Goal: Task Accomplishment & Management: Complete application form

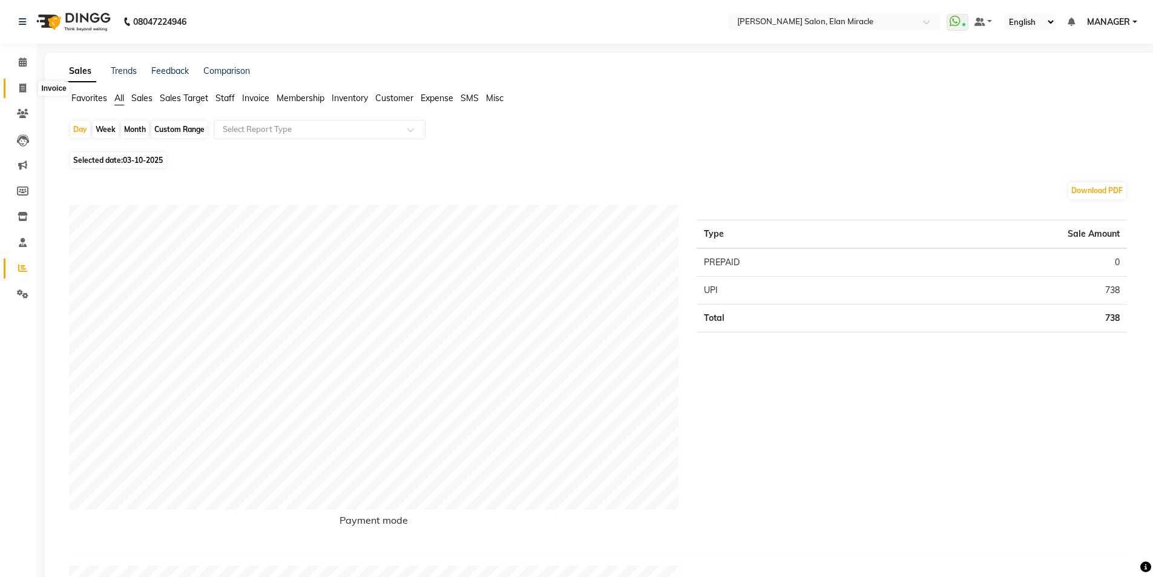
click at [20, 88] on icon at bounding box center [22, 88] width 7 height 9
select select "service"
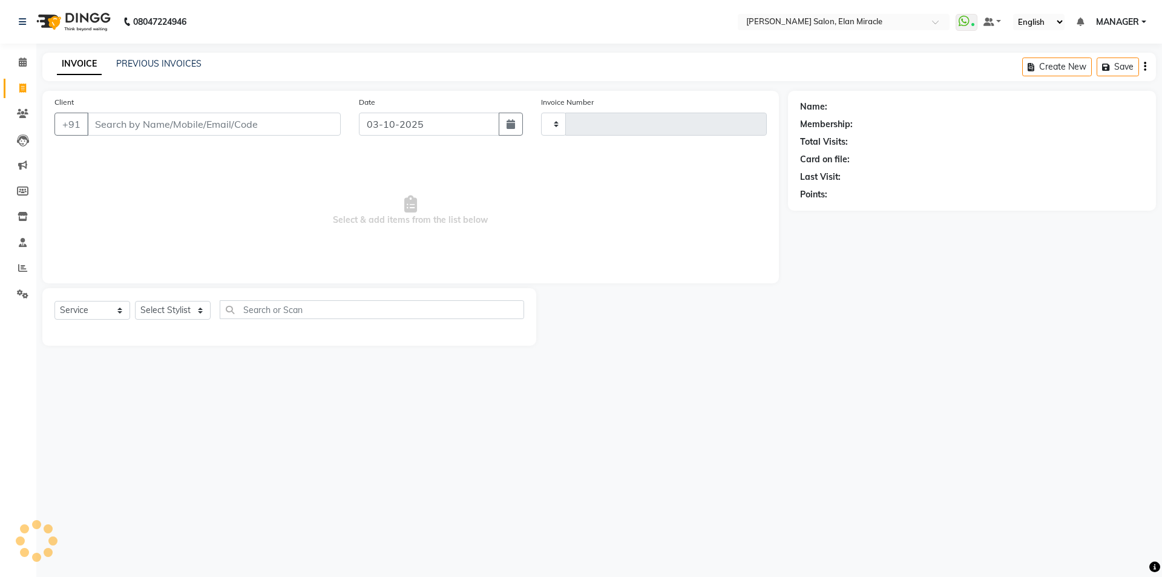
type input "1585"
select select "7738"
click at [192, 62] on link "PREVIOUS INVOICES" at bounding box center [158, 63] width 85 height 11
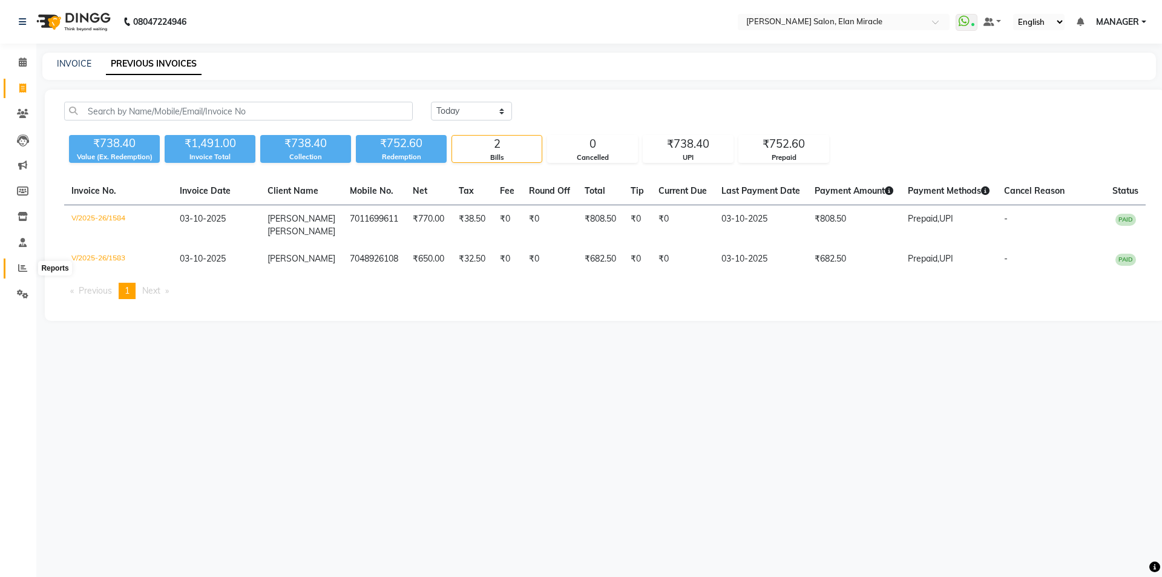
click at [18, 268] on span at bounding box center [22, 269] width 21 height 14
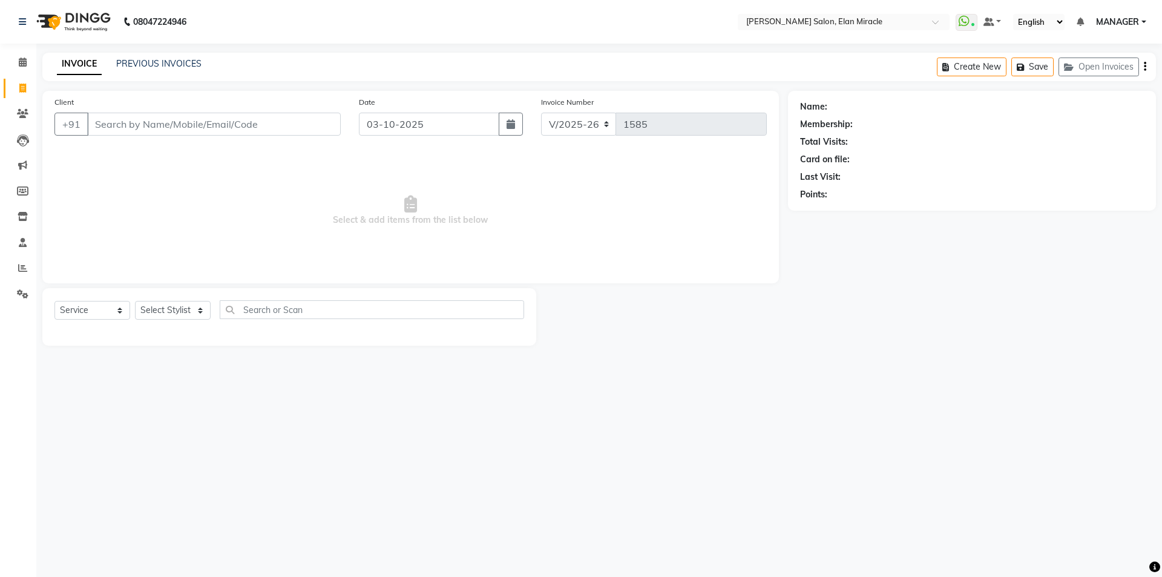
select select "7738"
select select "service"
click at [23, 261] on link "Reports" at bounding box center [18, 268] width 29 height 20
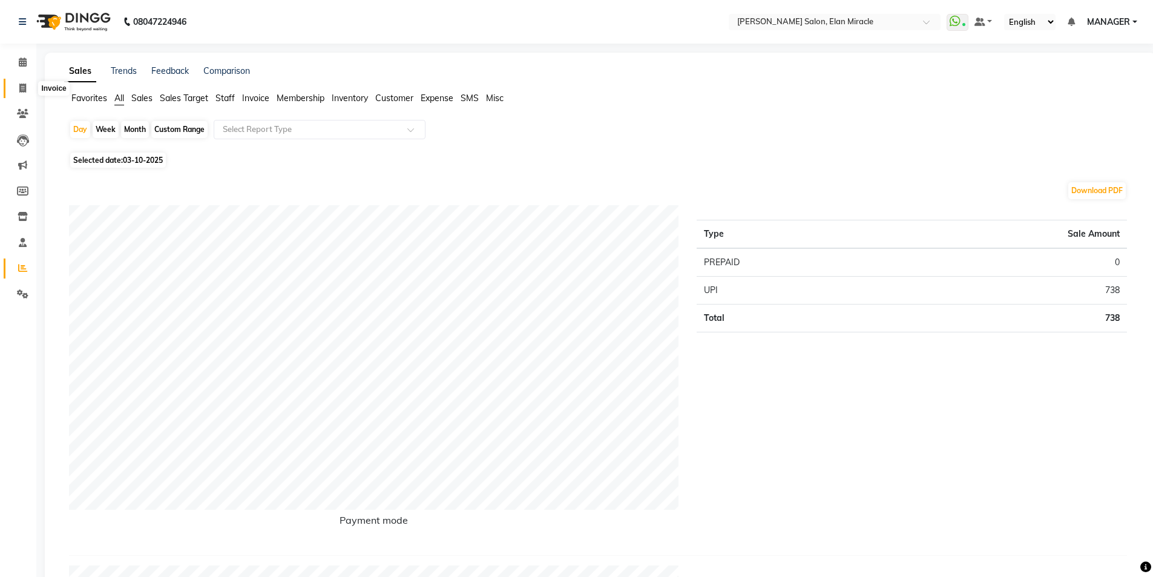
click at [27, 92] on span at bounding box center [22, 89] width 21 height 14
select select "service"
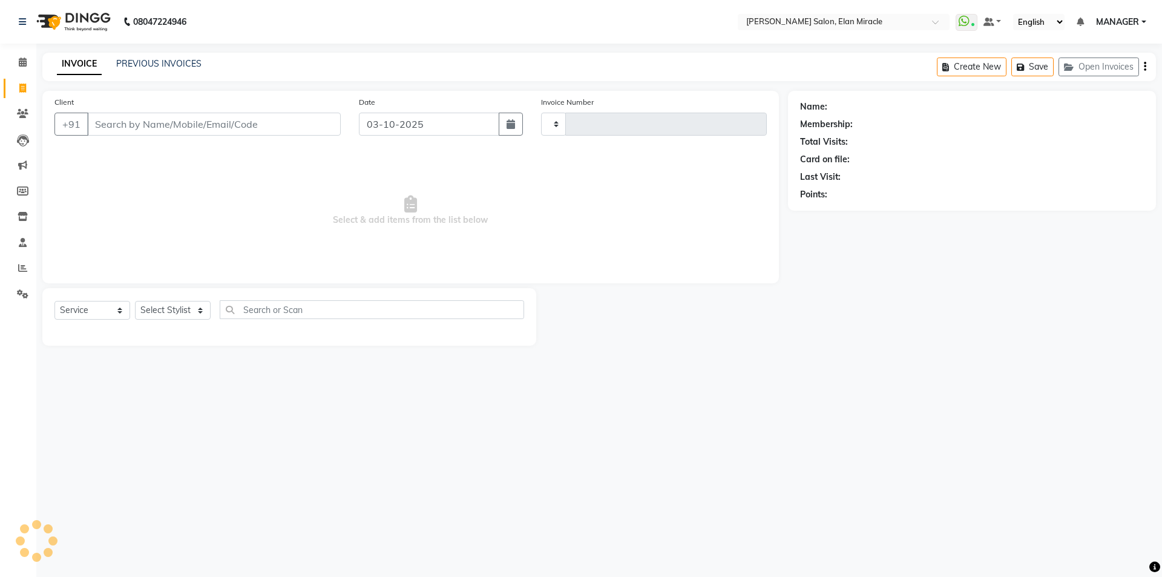
type input "1585"
select select "7738"
drag, startPoint x: 184, startPoint y: 314, endPoint x: 177, endPoint y: 307, distance: 9.4
click at [184, 314] on select "Select Stylist [PERSON_NAME] ANKIT KAIF [PERSON_NAME] LUCKY MADHU MANAGER [PERS…" at bounding box center [173, 310] width 76 height 19
select select "69364"
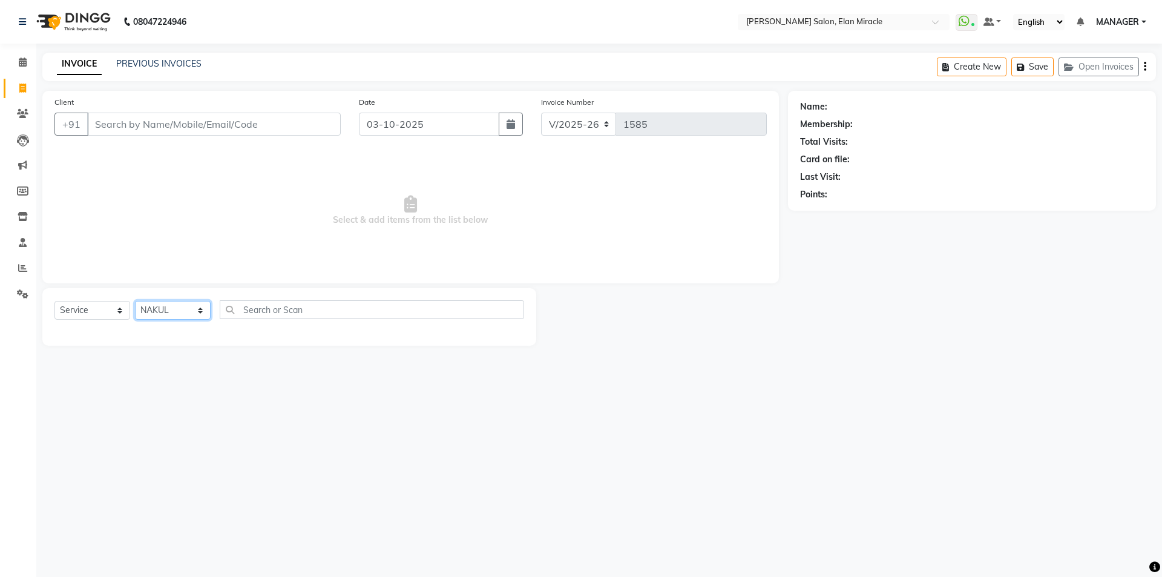
click at [135, 301] on select "Select Stylist [PERSON_NAME] ANKIT KAIF [PERSON_NAME] LUCKY MADHU MANAGER [PERS…" at bounding box center [173, 310] width 76 height 19
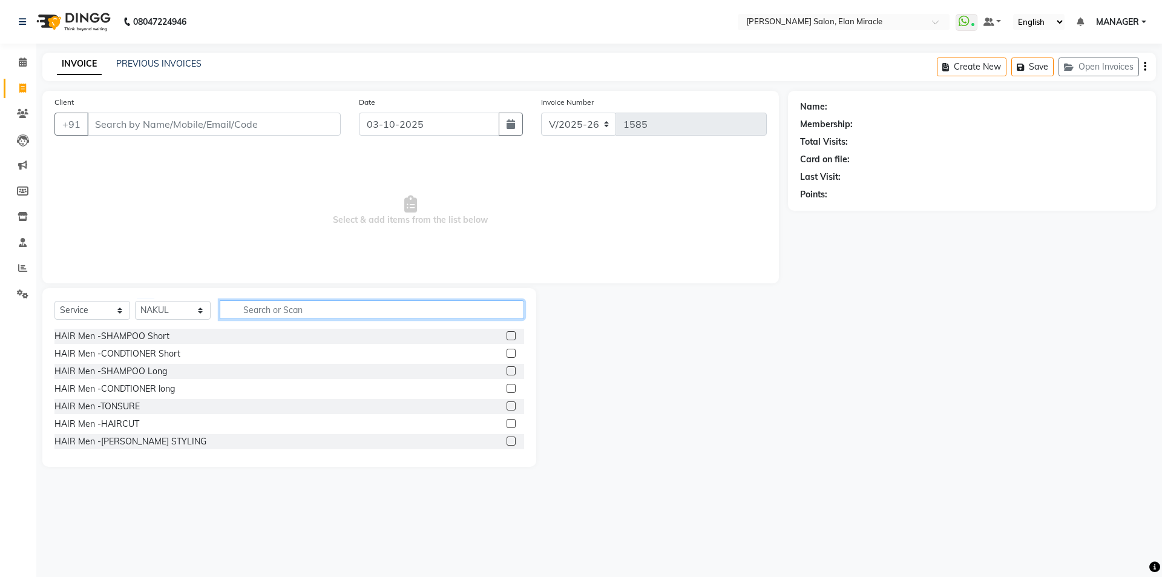
click at [274, 311] on input "text" at bounding box center [372, 309] width 304 height 19
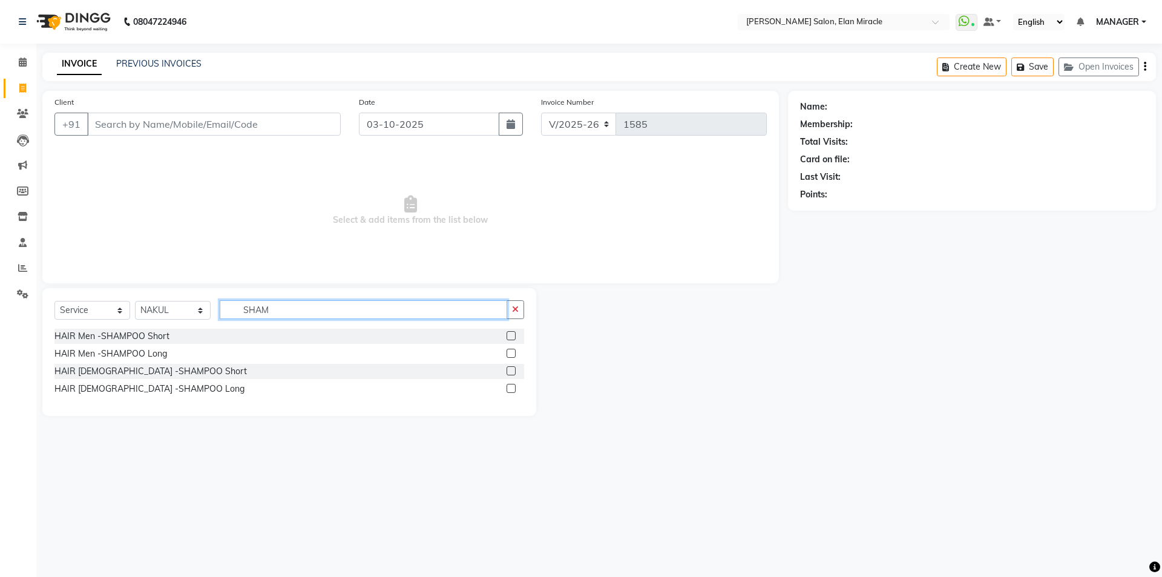
type input "SHAM"
click at [515, 389] on label at bounding box center [511, 388] width 9 height 9
click at [515, 389] on input "checkbox" at bounding box center [511, 389] width 8 height 8
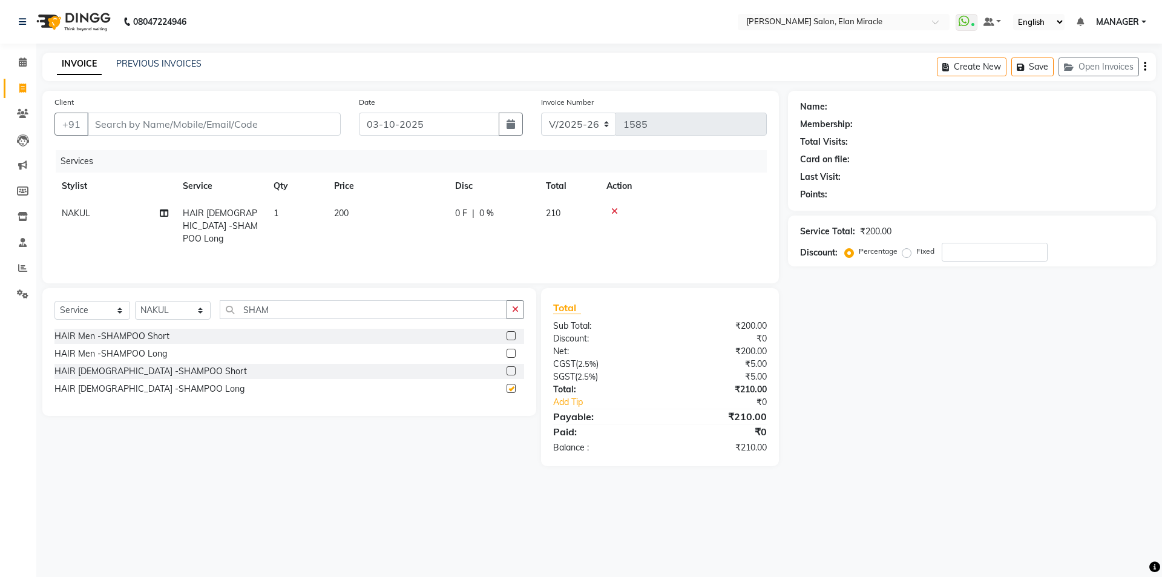
checkbox input "false"
click at [381, 206] on td "200" at bounding box center [387, 226] width 121 height 53
select select "69364"
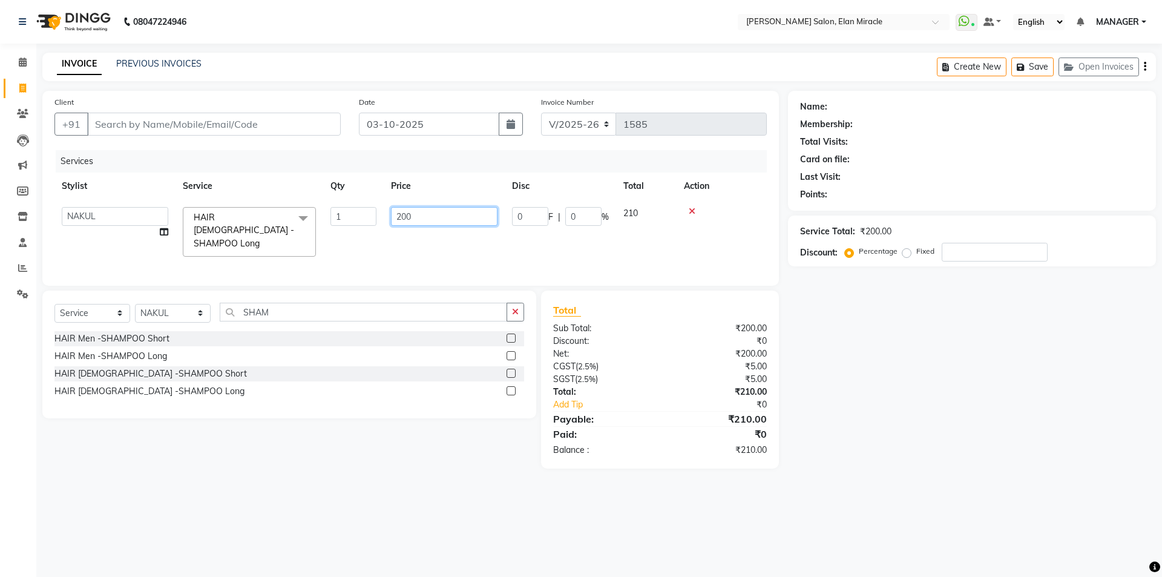
click at [456, 217] on input "200" at bounding box center [444, 216] width 107 height 19
type input "2"
type input "300"
click at [508, 312] on button "button" at bounding box center [516, 312] width 18 height 19
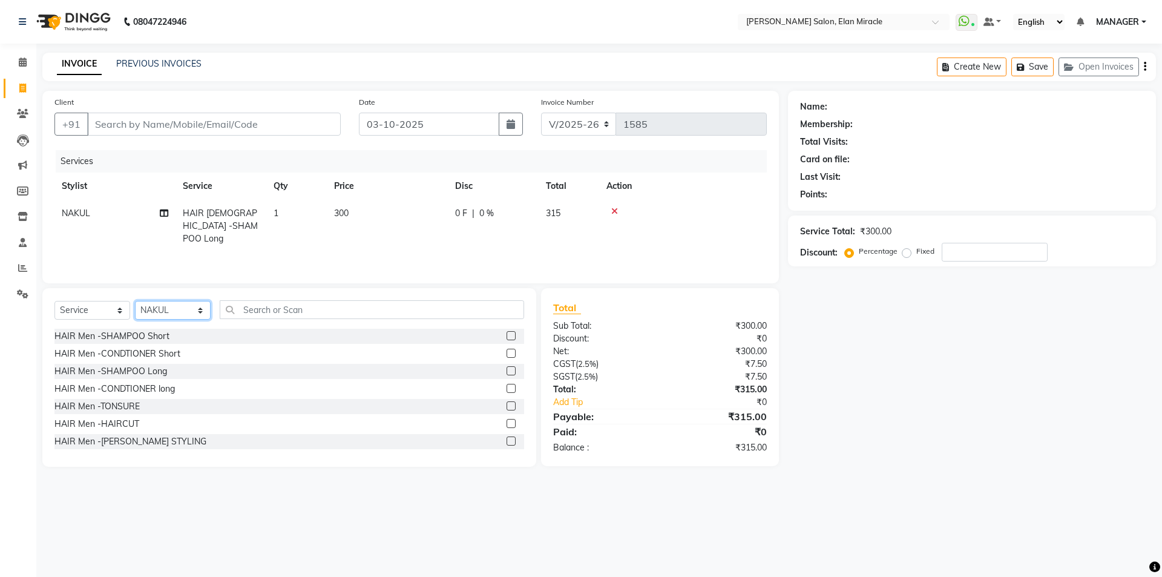
click at [182, 314] on select "Select Stylist [PERSON_NAME] ANKIT KAIF [PERSON_NAME] LUCKY MADHU MANAGER [PERS…" at bounding box center [173, 310] width 76 height 19
select select "69362"
click at [135, 301] on select "Select Stylist [PERSON_NAME] ANKIT KAIF [PERSON_NAME] LUCKY MADHU MANAGER [PERS…" at bounding box center [173, 310] width 76 height 19
click at [292, 314] on input "text" at bounding box center [372, 309] width 304 height 19
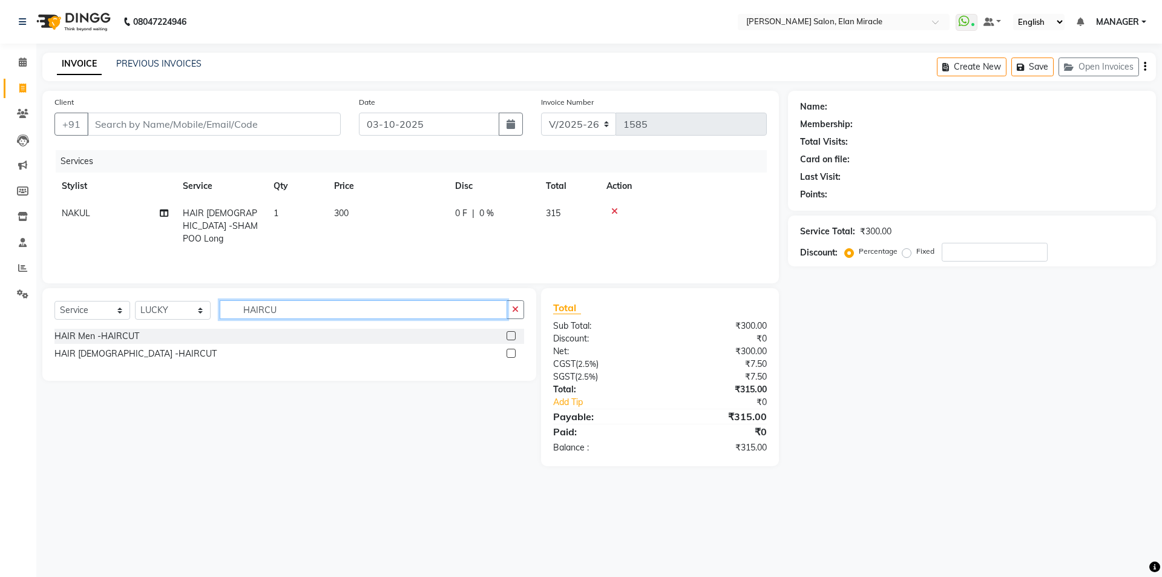
type input "HAIRCU"
click at [513, 352] on label at bounding box center [511, 353] width 9 height 9
click at [513, 352] on input "checkbox" at bounding box center [511, 354] width 8 height 8
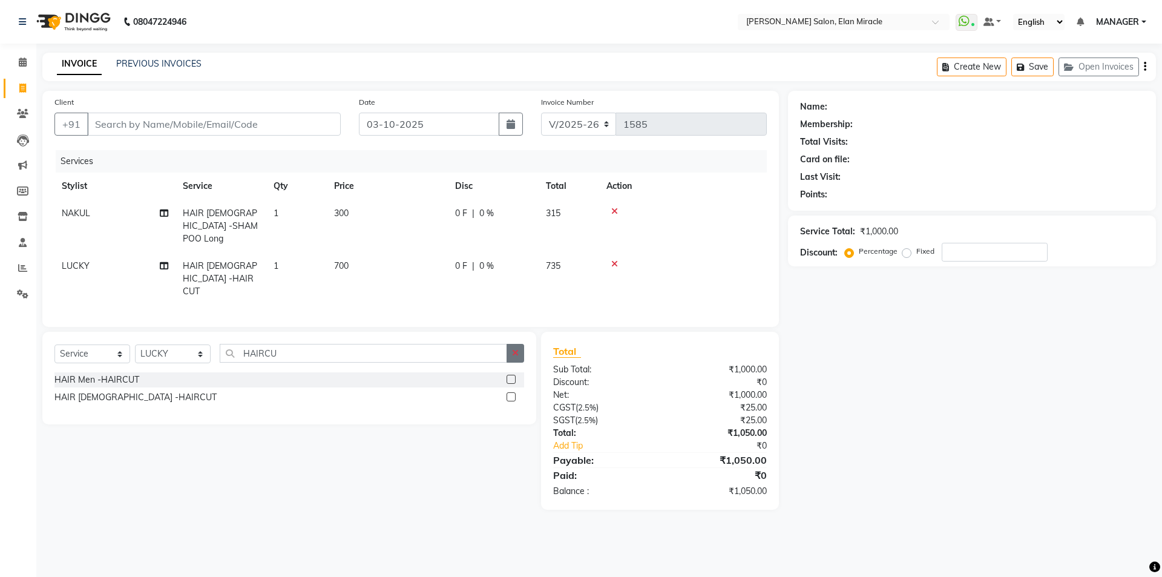
checkbox input "false"
click at [519, 344] on button "button" at bounding box center [516, 353] width 18 height 19
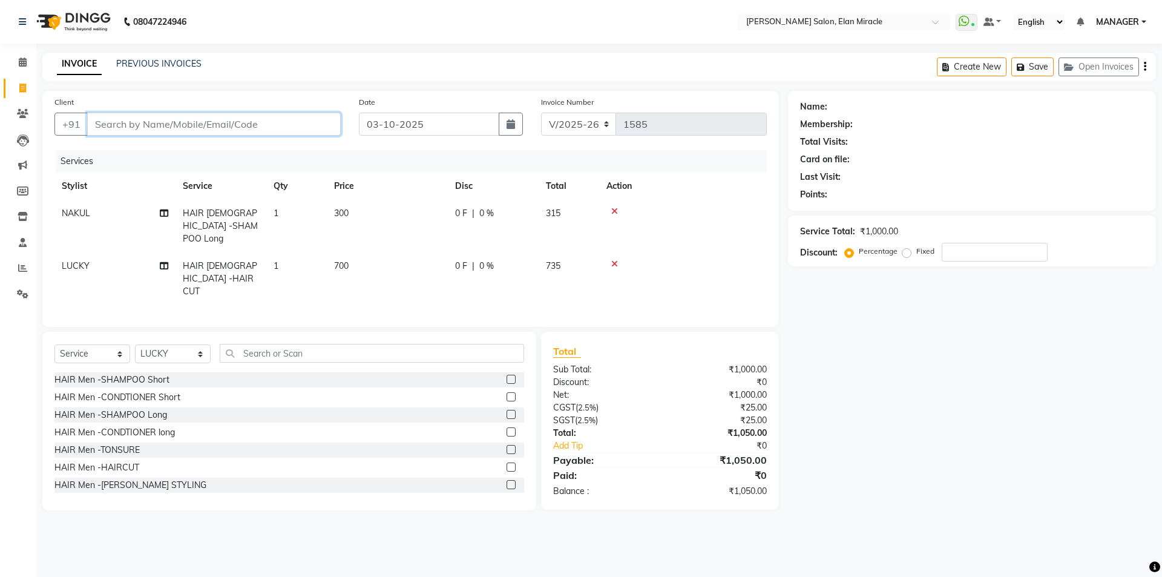
click at [285, 125] on input "Client" at bounding box center [214, 124] width 254 height 23
type input "9"
type input "0"
type input "9971404263"
click at [309, 131] on button "Add Client" at bounding box center [309, 124] width 62 height 23
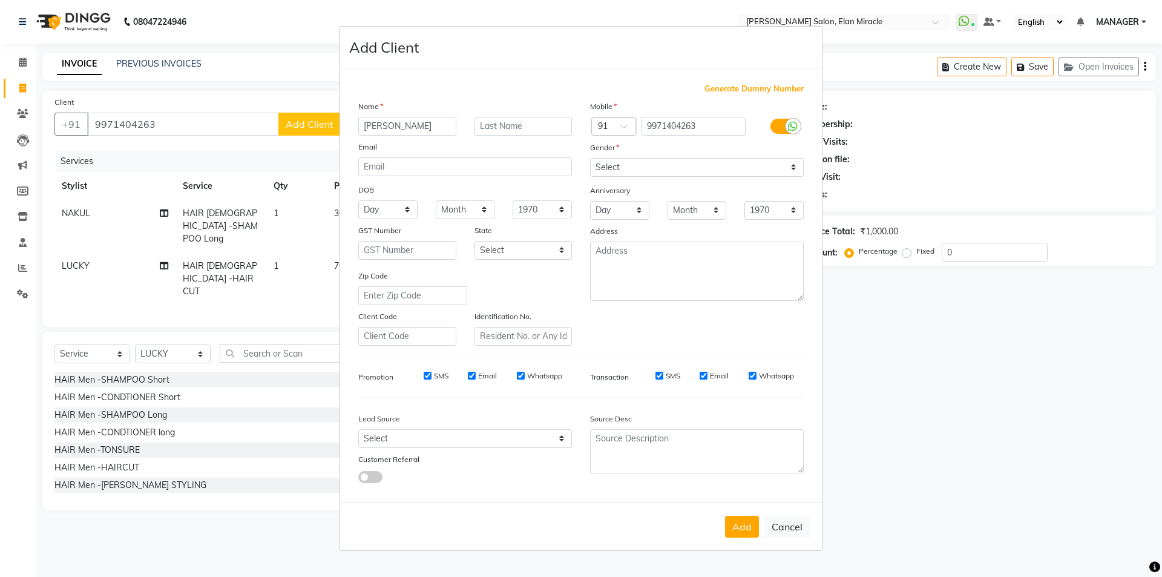
type input "[PERSON_NAME]"
click at [776, 165] on select "Select [DEMOGRAPHIC_DATA] [DEMOGRAPHIC_DATA] Other Prefer Not To Say" at bounding box center [697, 167] width 214 height 19
select select "[DEMOGRAPHIC_DATA]"
click at [590, 158] on select "Select [DEMOGRAPHIC_DATA] [DEMOGRAPHIC_DATA] Other Prefer Not To Say" at bounding box center [697, 167] width 214 height 19
click at [740, 522] on button "Add" at bounding box center [742, 527] width 34 height 22
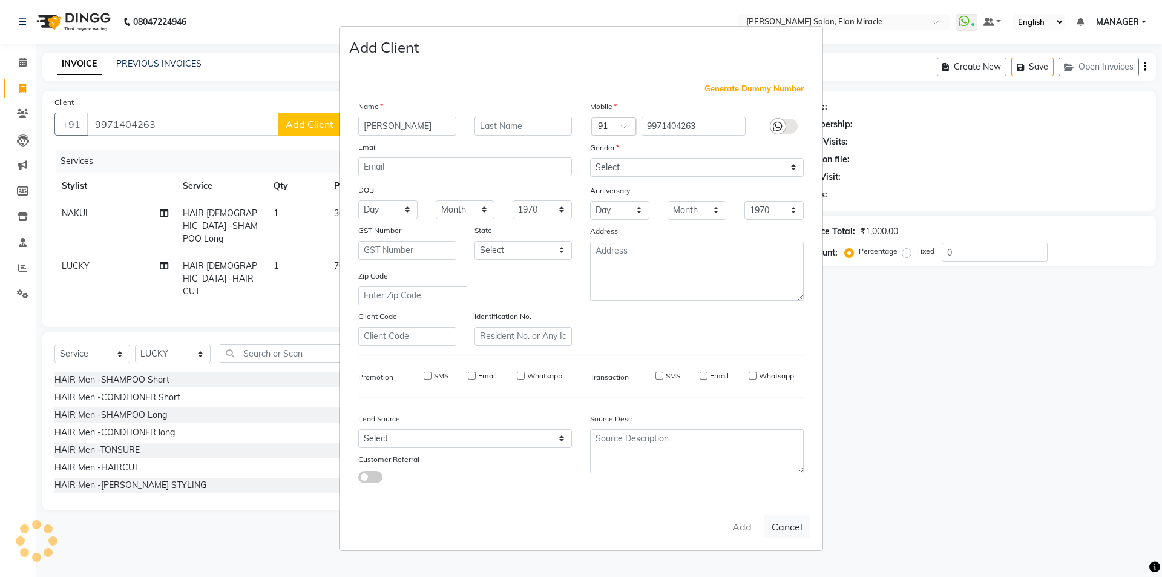
select select
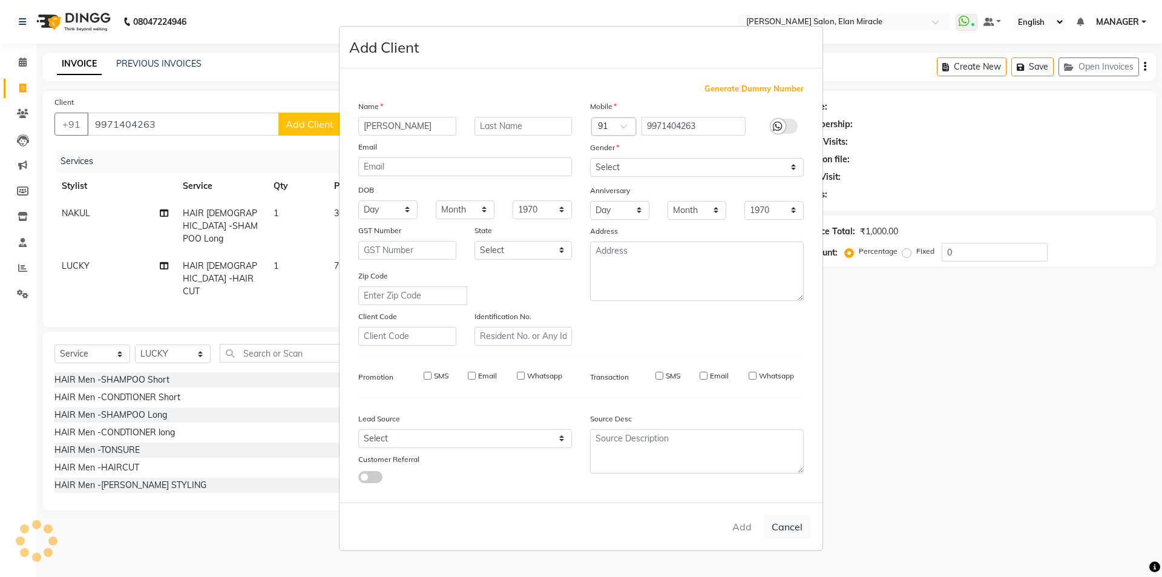
select select
checkbox input "false"
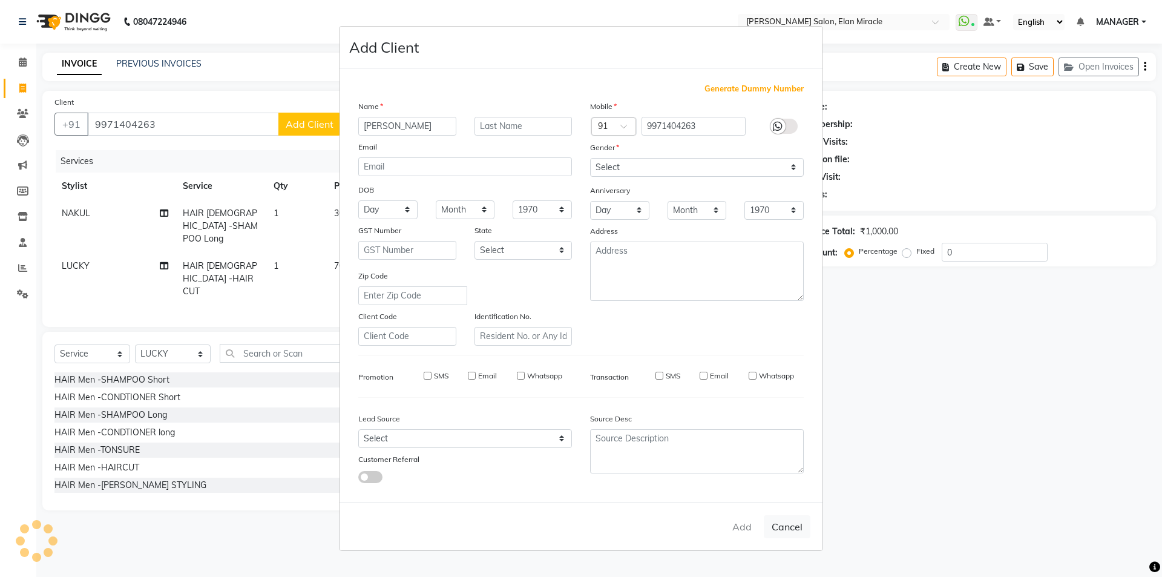
checkbox input "false"
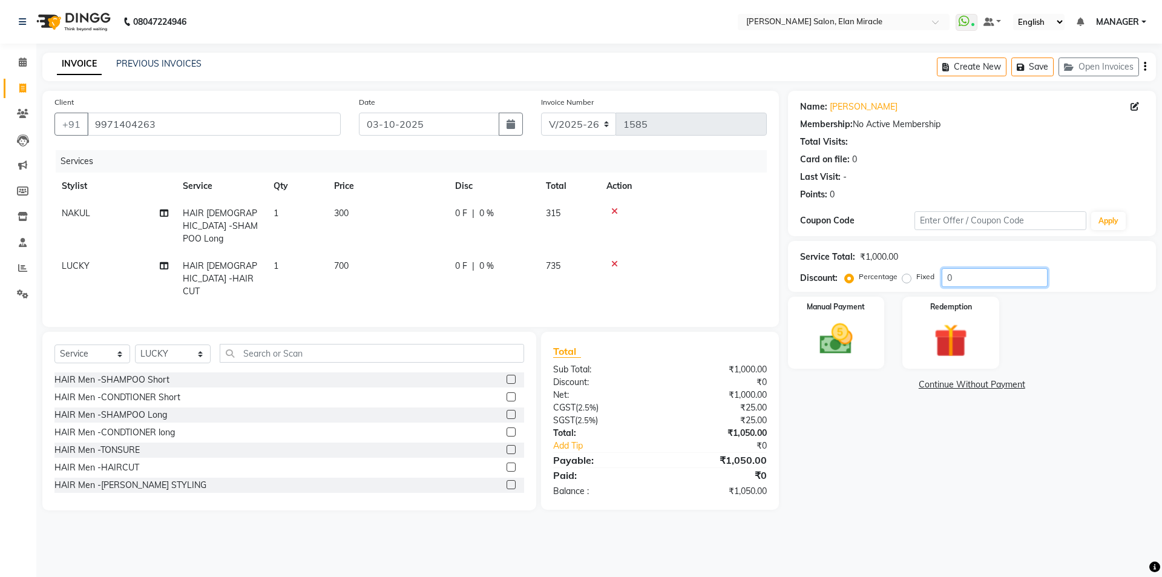
click at [982, 277] on input "0" at bounding box center [995, 277] width 106 height 19
type input "15"
click at [892, 541] on div "08047224946 Select Location × [PERSON_NAME] Salon, Elan Miracle WhatsApp Status…" at bounding box center [581, 288] width 1162 height 577
click at [823, 341] on img at bounding box center [836, 339] width 56 height 40
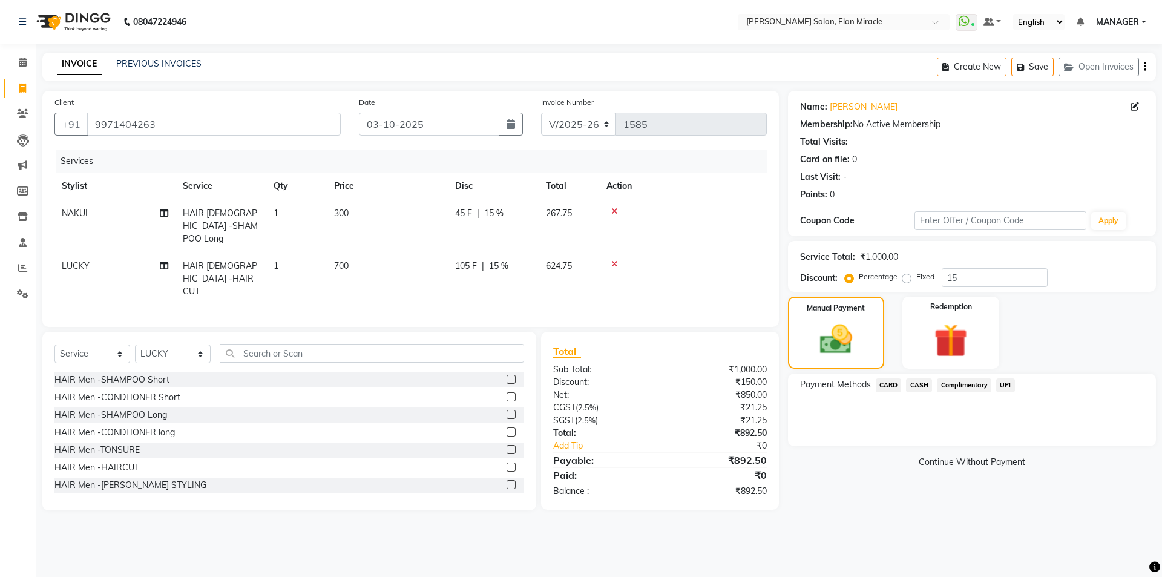
click at [888, 387] on span "CARD" at bounding box center [889, 385] width 26 height 14
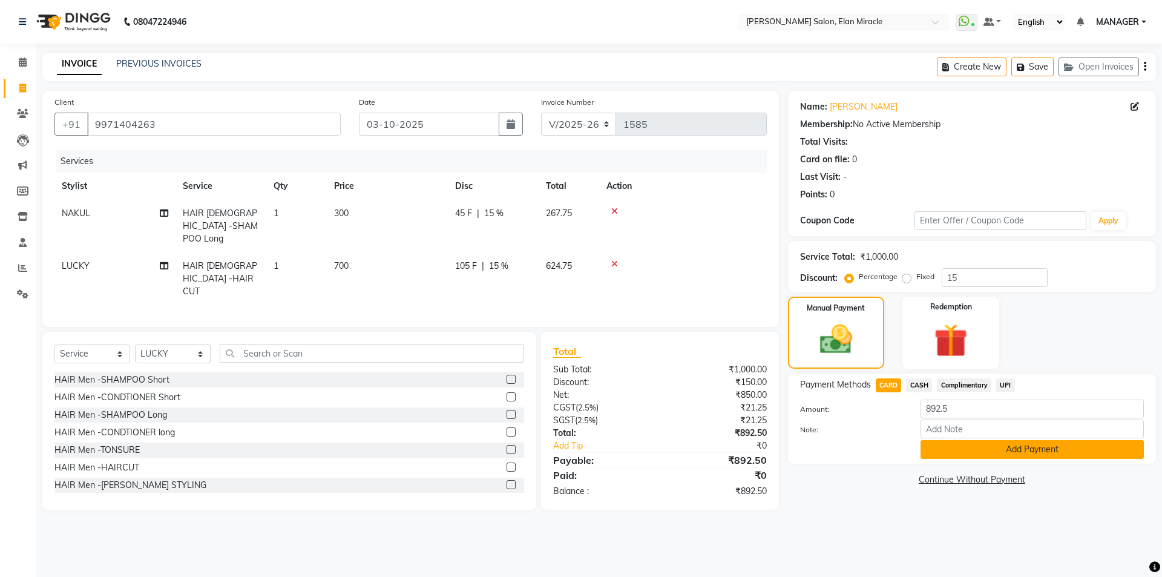
click at [1007, 450] on button "Add Payment" at bounding box center [1032, 449] width 223 height 19
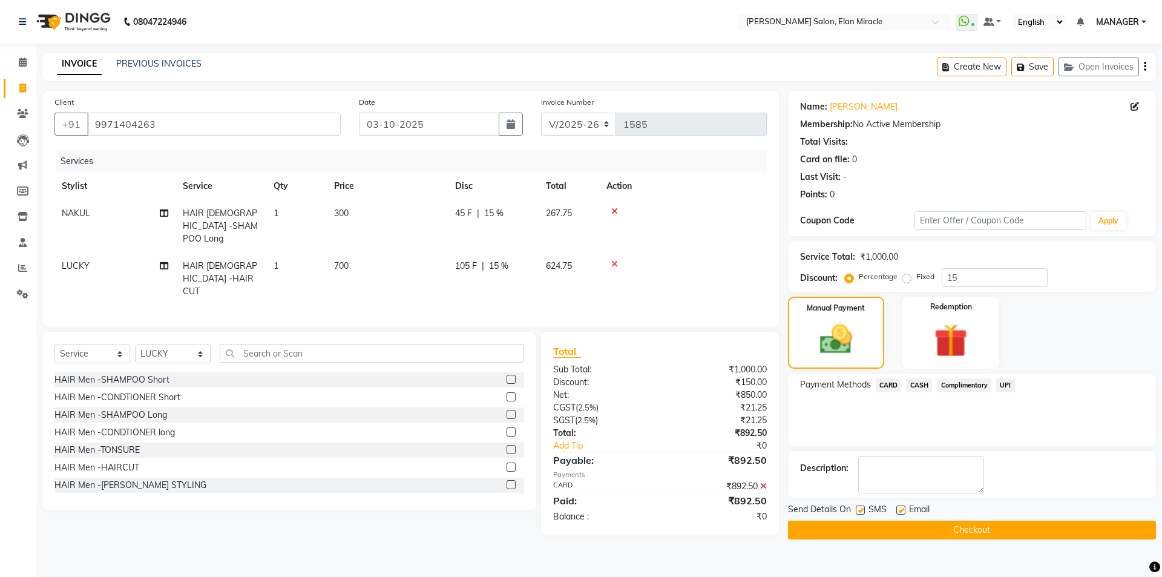
click at [1011, 527] on button "Checkout" at bounding box center [972, 530] width 368 height 19
